Goal: Entertainment & Leisure: Consume media (video, audio)

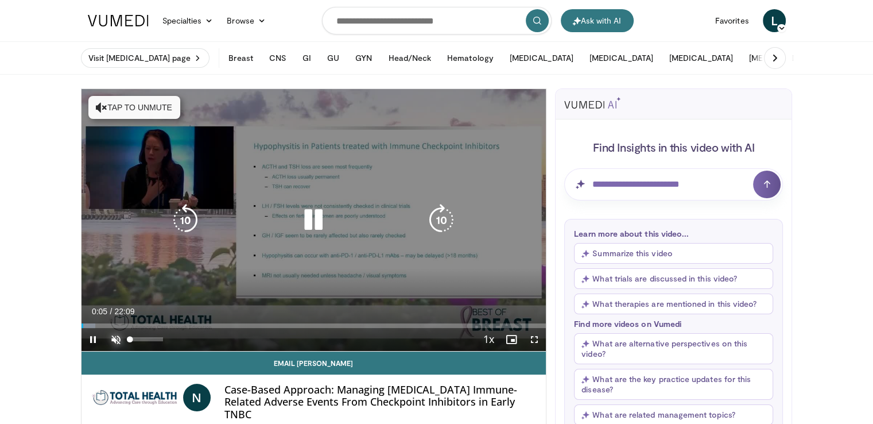
click at [106, 342] on span "Video Player" at bounding box center [115, 339] width 23 height 23
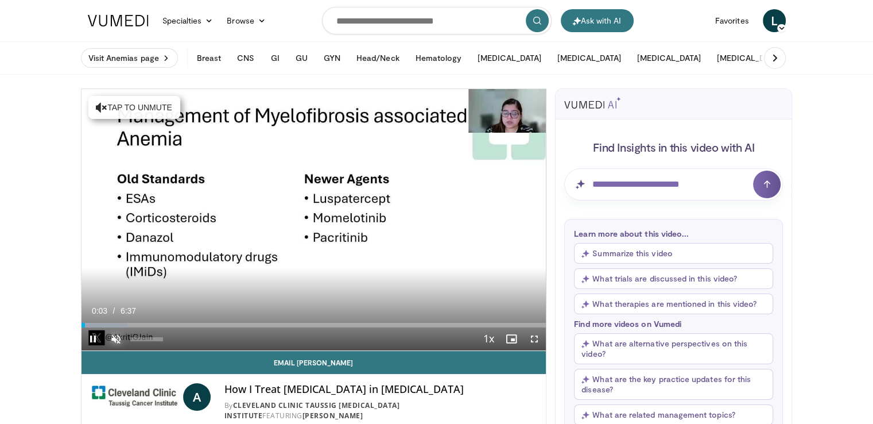
drag, startPoint x: 116, startPoint y: 339, endPoint x: 92, endPoint y: 338, distance: 23.6
click at [115, 339] on span "Video Player" at bounding box center [115, 338] width 23 height 23
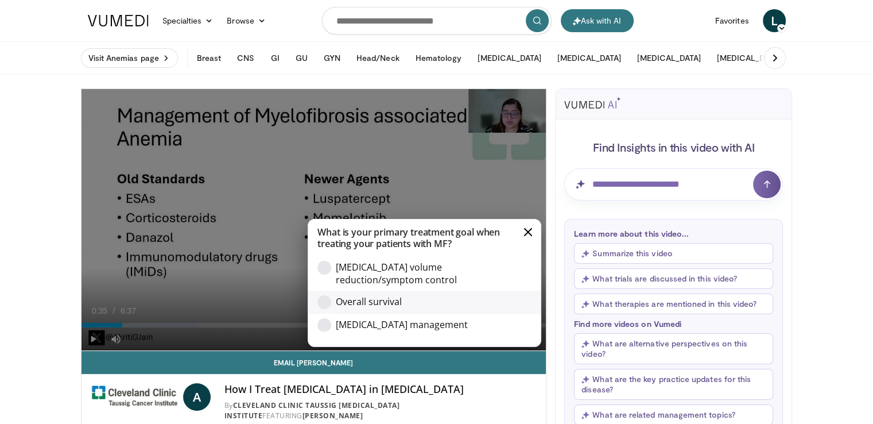
click at [329, 300] on div "Option - Overall survival" at bounding box center [325, 302] width 14 height 14
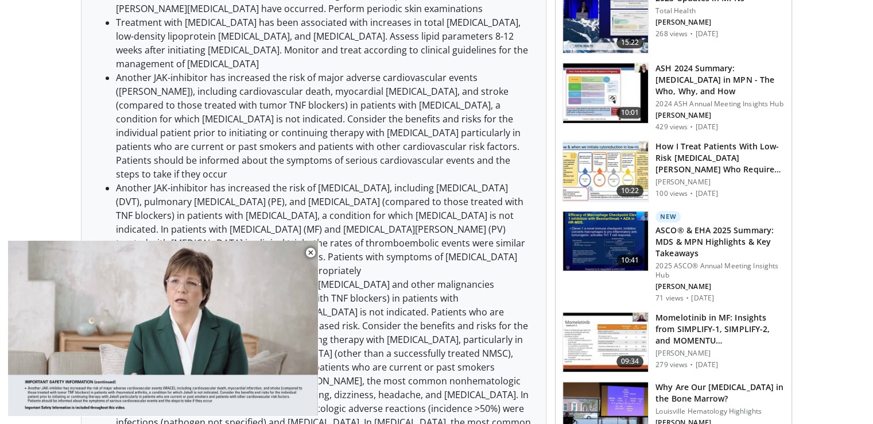
scroll to position [1481, 0]
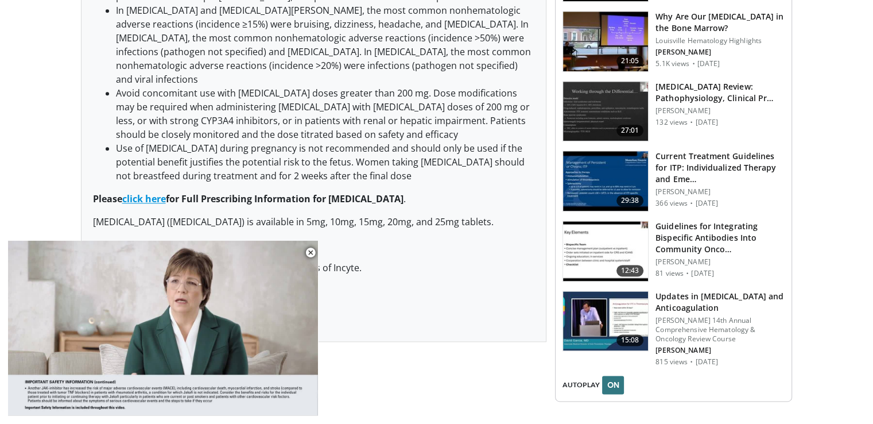
click at [594, 296] on img at bounding box center [605, 321] width 85 height 60
